Goal: Obtain resource: Download file/media

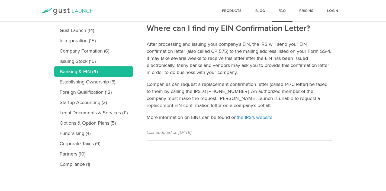
scroll to position [73, 0]
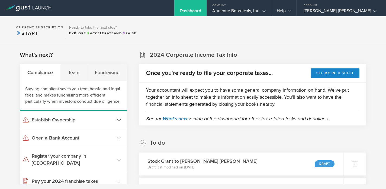
click at [120, 123] on header "Establish Ownership" at bounding box center [73, 120] width 107 height 18
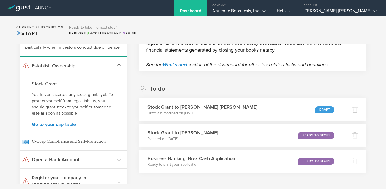
scroll to position [67, 0]
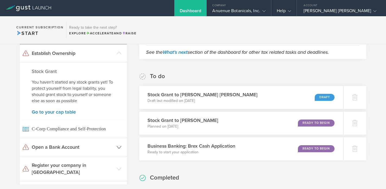
click at [116, 153] on header "Open a Bank Account" at bounding box center [73, 148] width 107 height 18
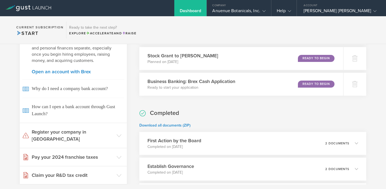
scroll to position [142, 0]
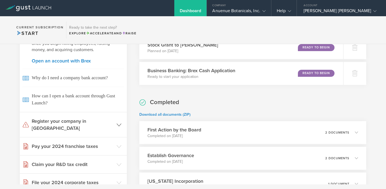
click at [121, 128] on header "Register your company in [GEOGRAPHIC_DATA]" at bounding box center [73, 125] width 107 height 25
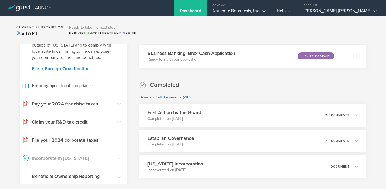
scroll to position [162, 0]
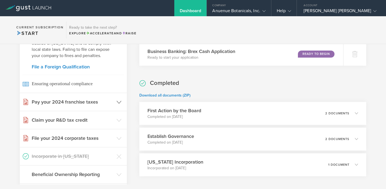
click at [119, 100] on icon at bounding box center [119, 102] width 5 height 5
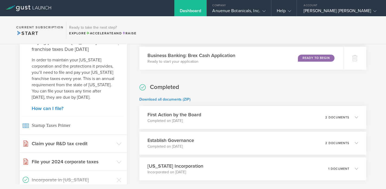
scroll to position [158, 0]
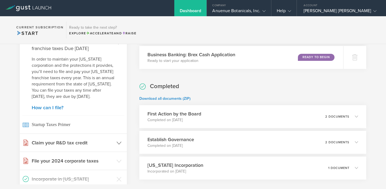
click at [117, 147] on header "Claim your R&D tax credit" at bounding box center [73, 143] width 107 height 18
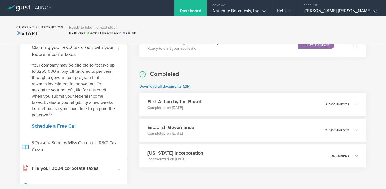
scroll to position [187, 0]
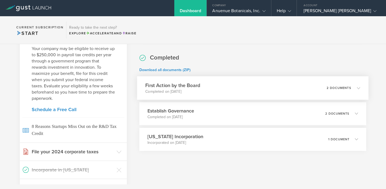
click at [359, 85] on div "2 documents" at bounding box center [343, 87] width 33 height 9
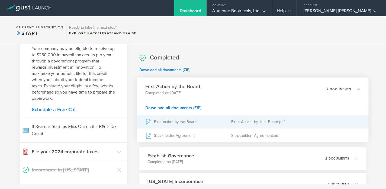
click at [199, 127] on div "First Action by the Board" at bounding box center [189, 122] width 86 height 14
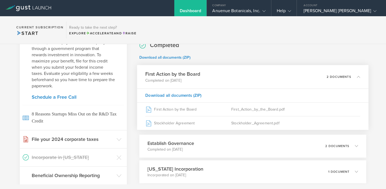
scroll to position [204, 0]
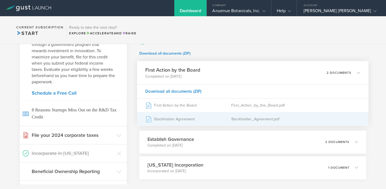
click at [199, 118] on div "Stockholder Agreement" at bounding box center [189, 120] width 86 height 14
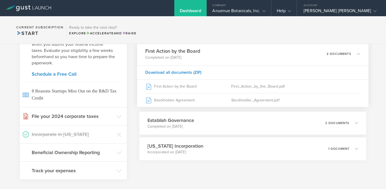
scroll to position [223, 0]
click at [187, 118] on h3 "Establish Governance" at bounding box center [169, 120] width 47 height 7
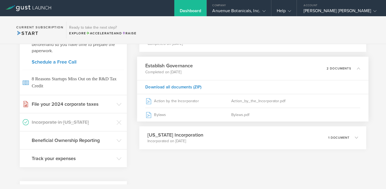
scroll to position [236, 0]
click at [189, 136] on h3 "Delaware Incorporation" at bounding box center [174, 134] width 57 height 7
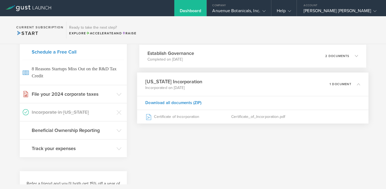
scroll to position [247, 0]
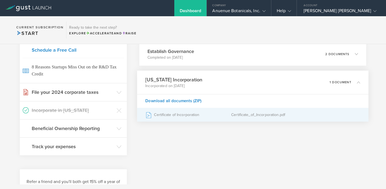
click at [194, 116] on div "Certificate of Incorporation" at bounding box center [189, 115] width 86 height 14
